Goal: Task Accomplishment & Management: Manage account settings

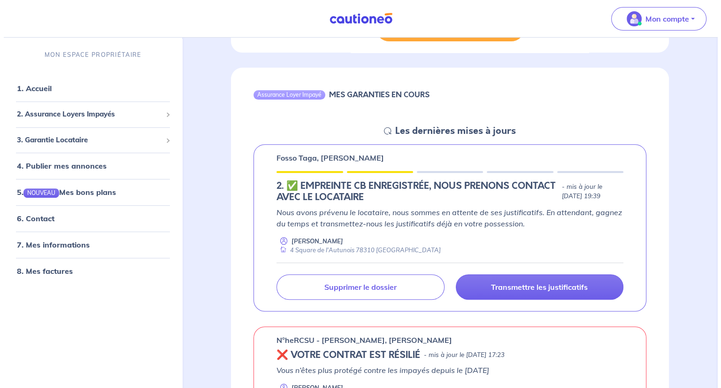
scroll to position [319, 0]
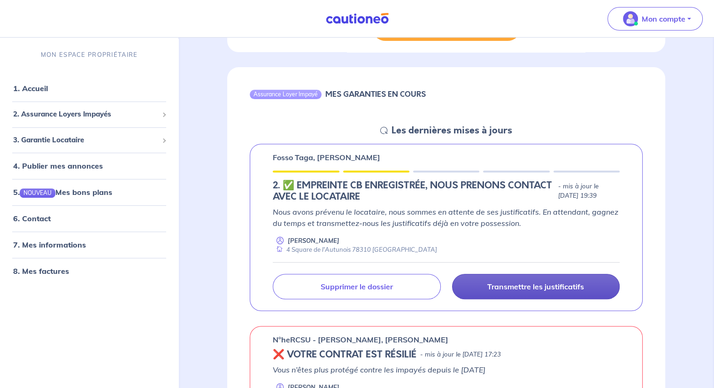
click at [539, 282] on p "Transmettre les justificatifs" at bounding box center [535, 286] width 97 height 9
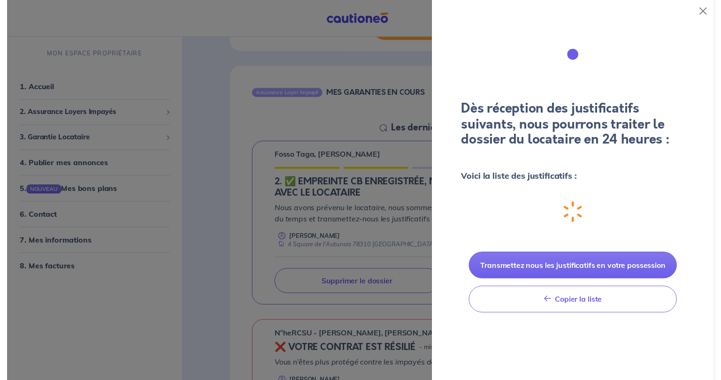
scroll to position [0, 0]
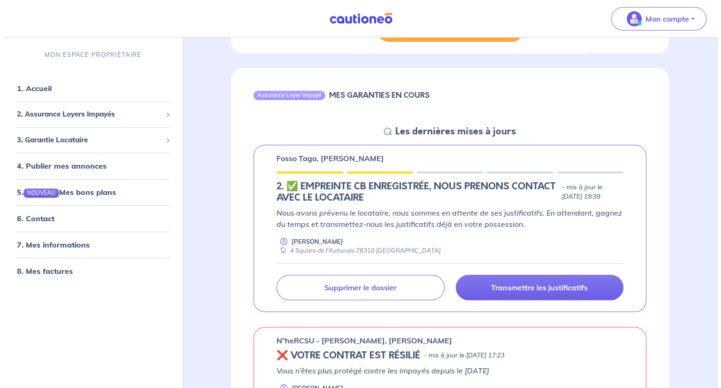
scroll to position [319, 0]
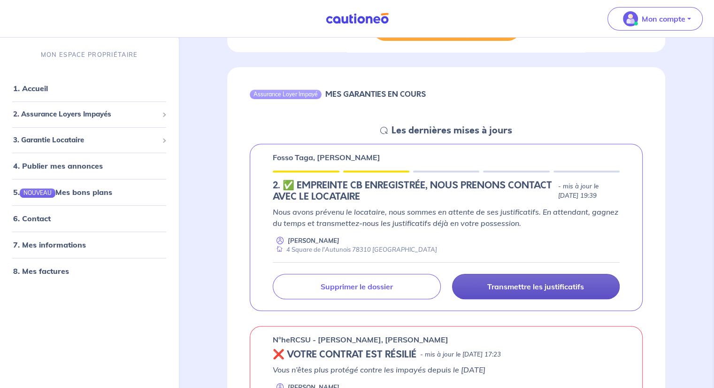
click at [511, 290] on link "Transmettre les justificatifs" at bounding box center [536, 286] width 168 height 25
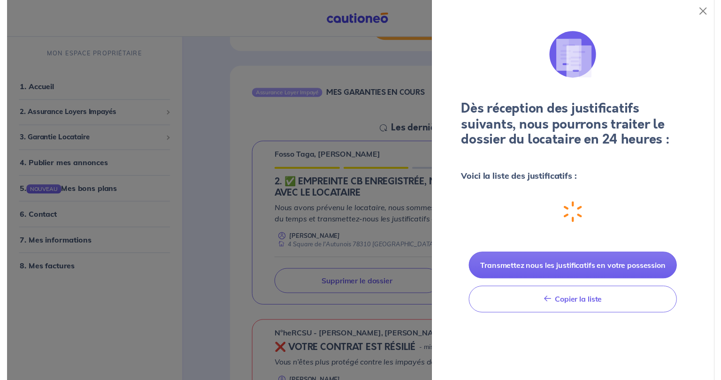
scroll to position [0, 0]
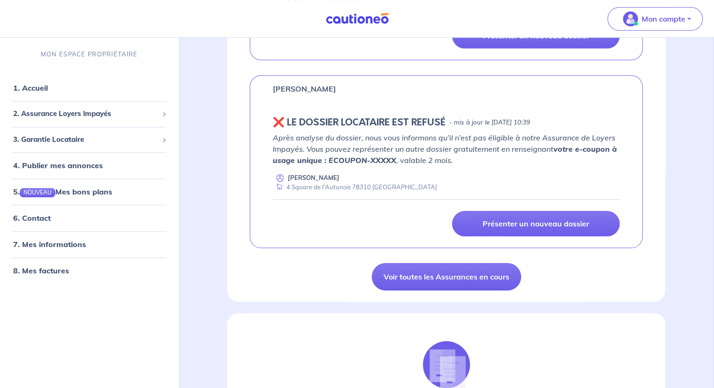
scroll to position [1052, 0]
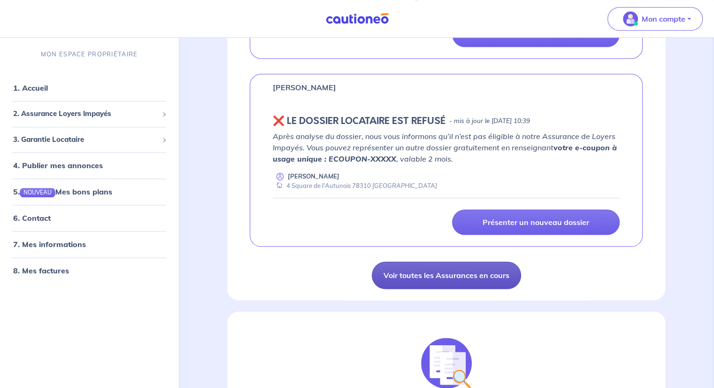
click at [428, 270] on link "Voir toutes les Assurances en cours" at bounding box center [446, 275] width 149 height 27
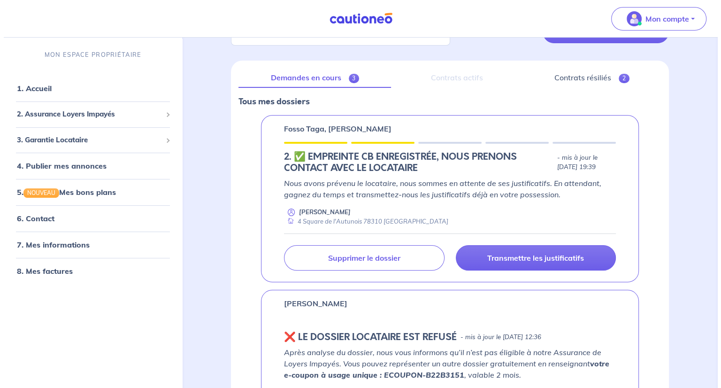
scroll to position [94, 0]
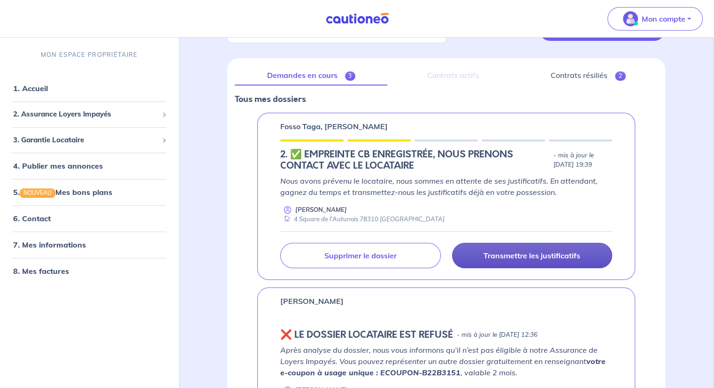
click at [509, 256] on p "Transmettre les justificatifs" at bounding box center [532, 255] width 97 height 9
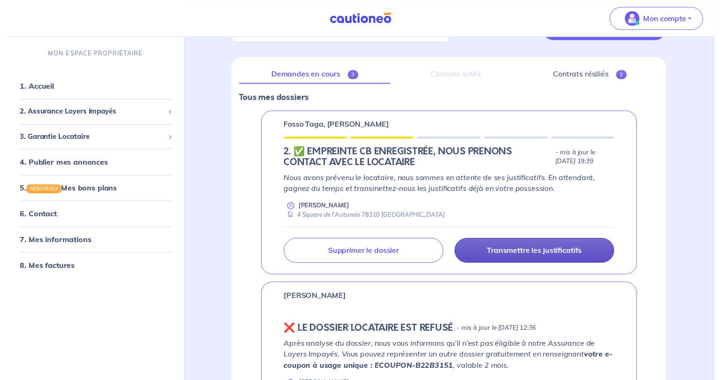
scroll to position [0, 0]
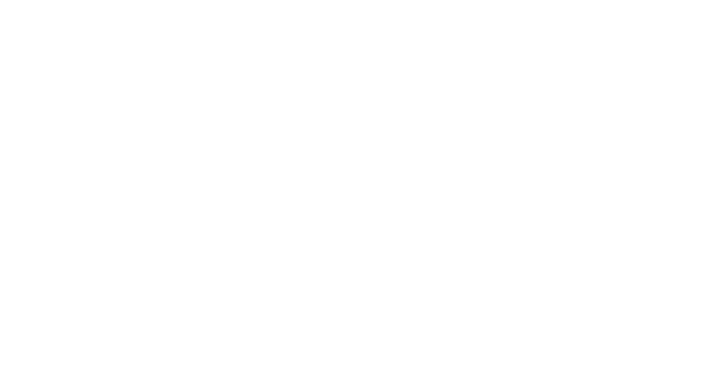
click at [509, 0] on html "Navigated to new page at /landlord/pbi/" at bounding box center [360, 0] width 721 height 0
